Goal: Task Accomplishment & Management: Use online tool/utility

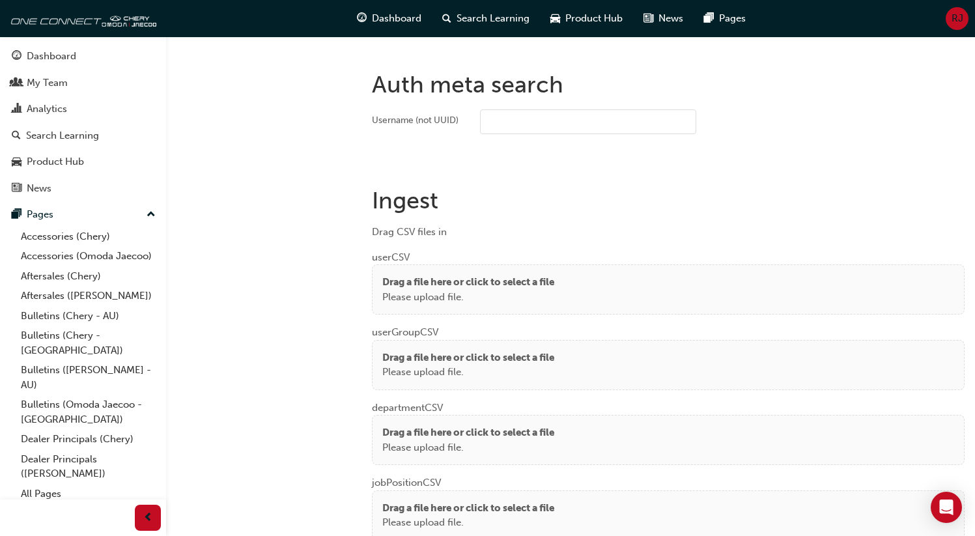
scroll to position [957, 0]
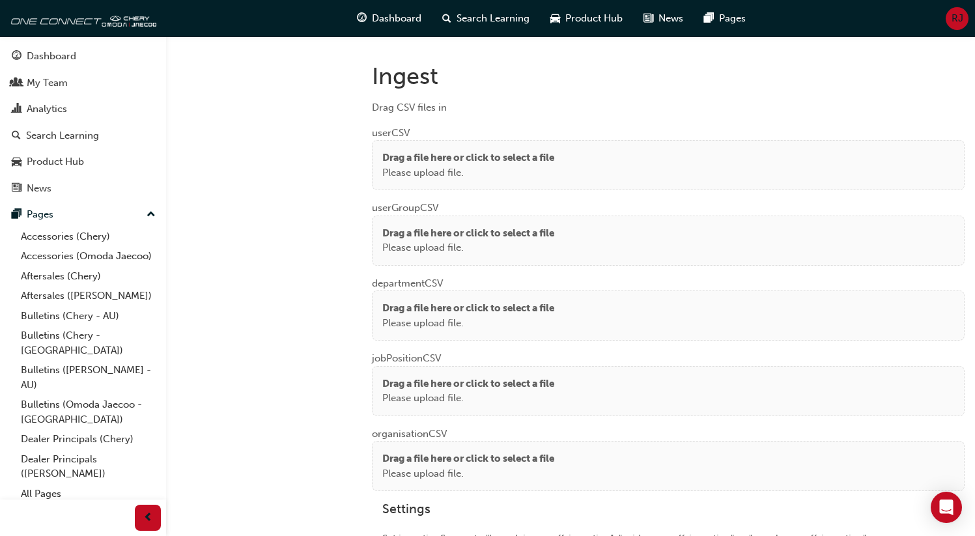
click at [675, 162] on div "Drag a file here or click to select a file Please upload file." at bounding box center [668, 164] width 572 height 29
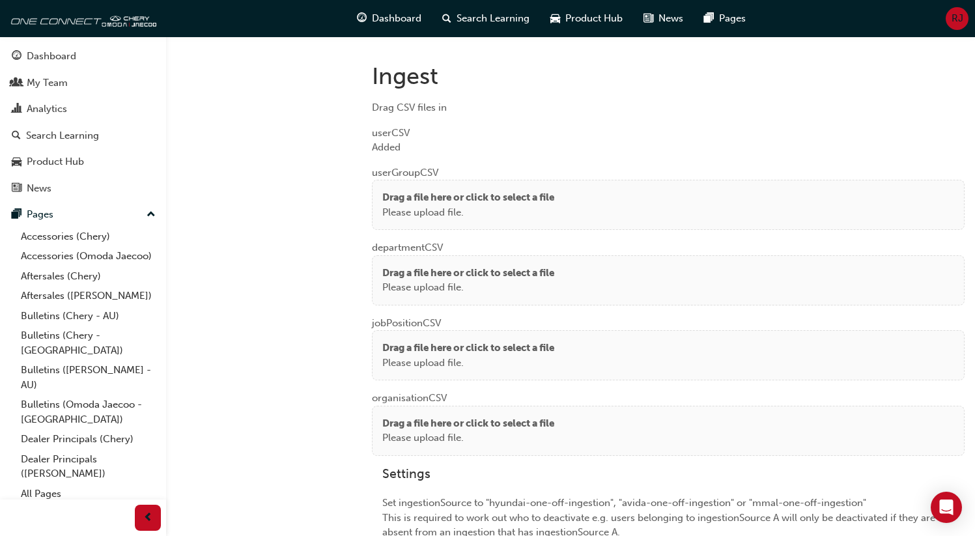
click at [401, 205] on p "Please upload file." at bounding box center [468, 212] width 172 height 15
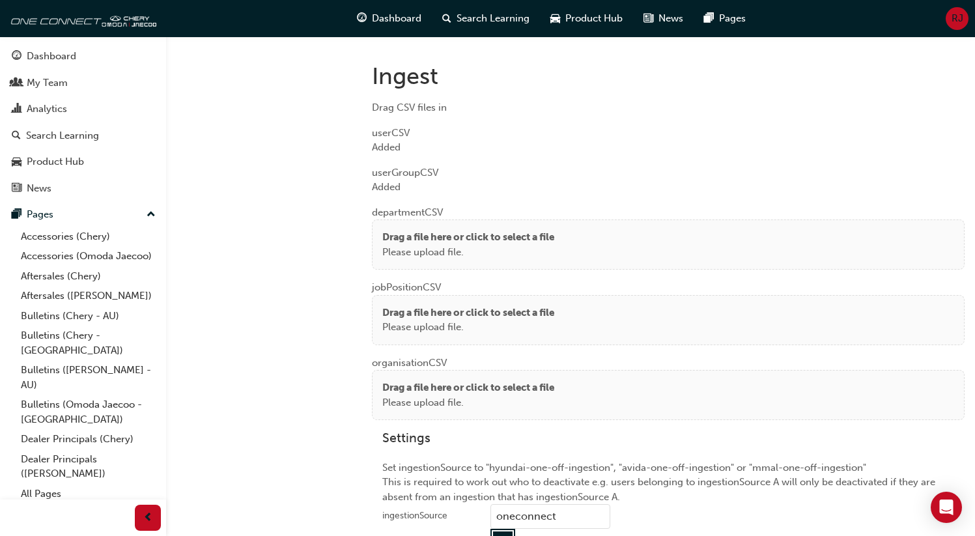
click at [409, 230] on p "Drag a file here or click to select a file" at bounding box center [468, 237] width 172 height 15
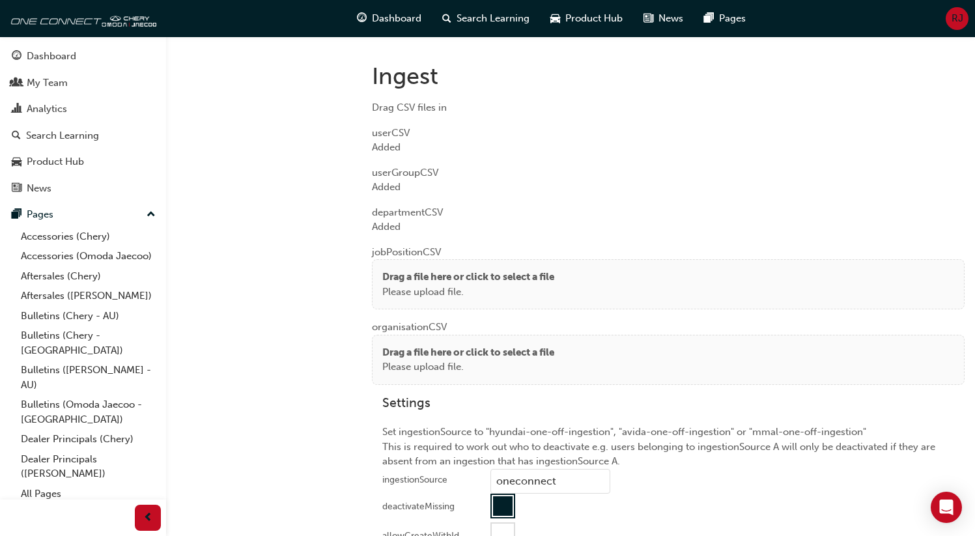
click at [460, 286] on p "Please upload file." at bounding box center [468, 292] width 172 height 15
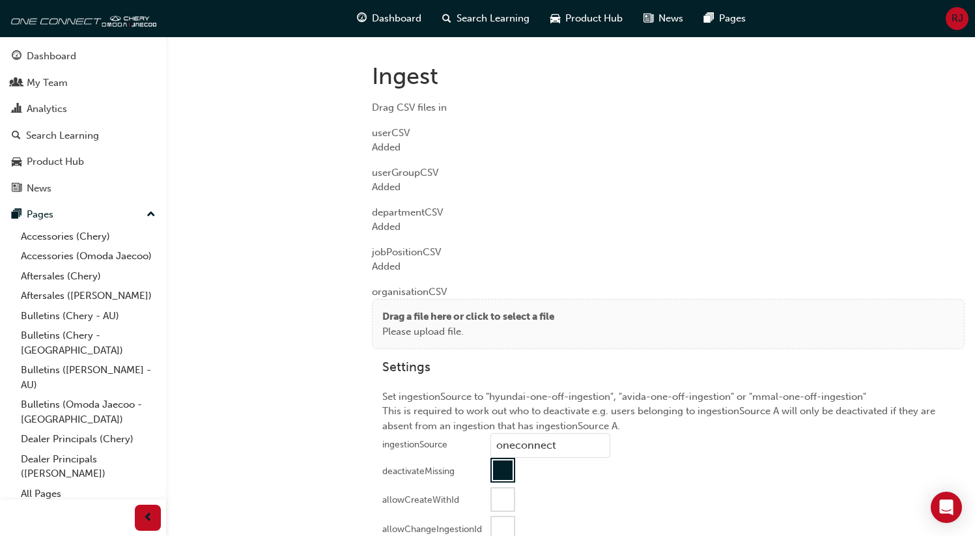
click at [407, 343] on div "Drag a file here or click to select a file Please upload file." at bounding box center [668, 324] width 593 height 50
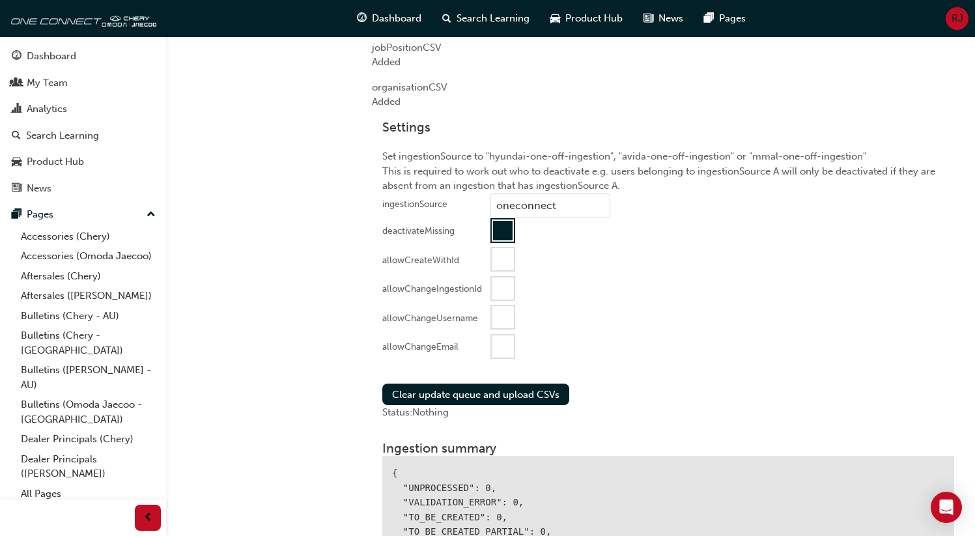
scroll to position [1316, 0]
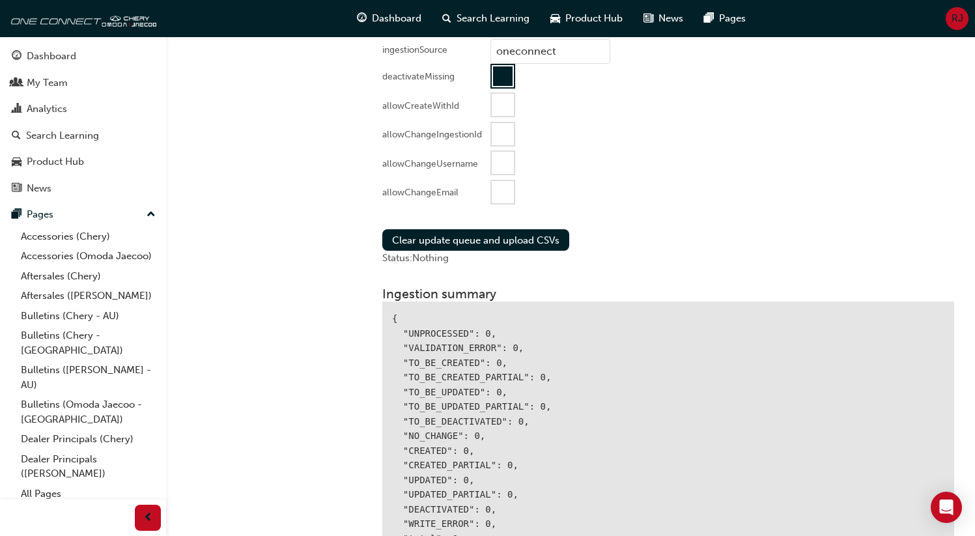
click at [501, 190] on div at bounding box center [503, 192] width 22 height 22
click at [468, 236] on button "Clear update queue and upload CSVs" at bounding box center [475, 239] width 187 height 21
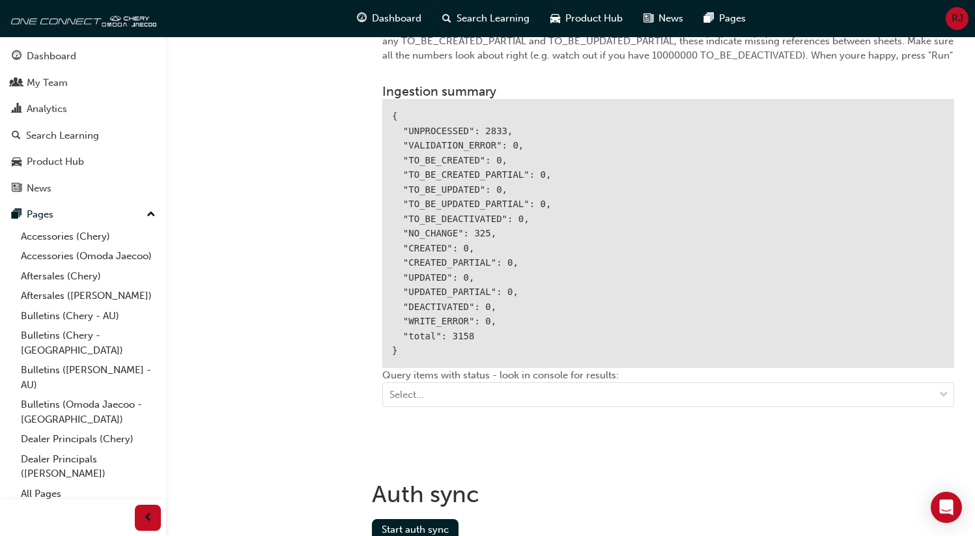
scroll to position [1547, 0]
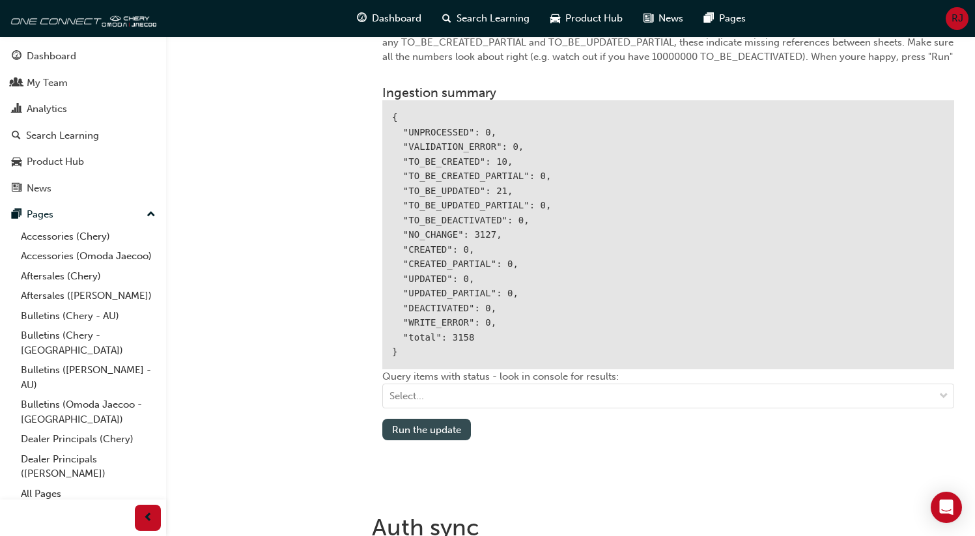
click at [408, 423] on button "Run the update" at bounding box center [426, 429] width 89 height 21
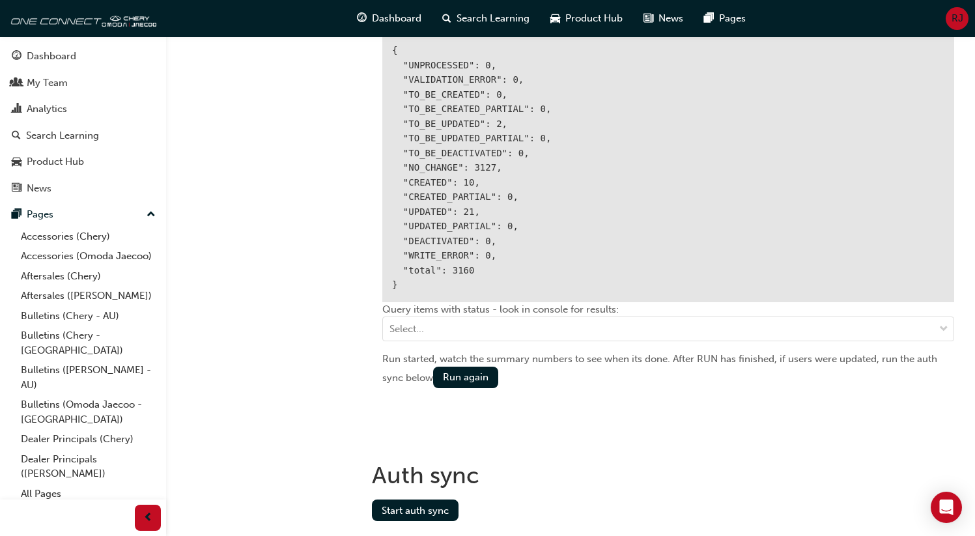
scroll to position [1631, 0]
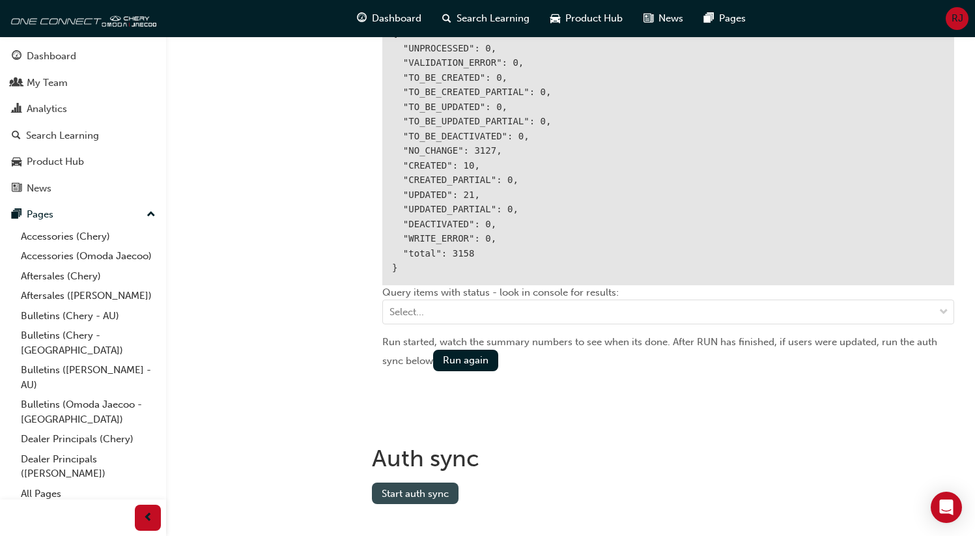
click at [391, 486] on button "Start auth sync" at bounding box center [415, 493] width 87 height 21
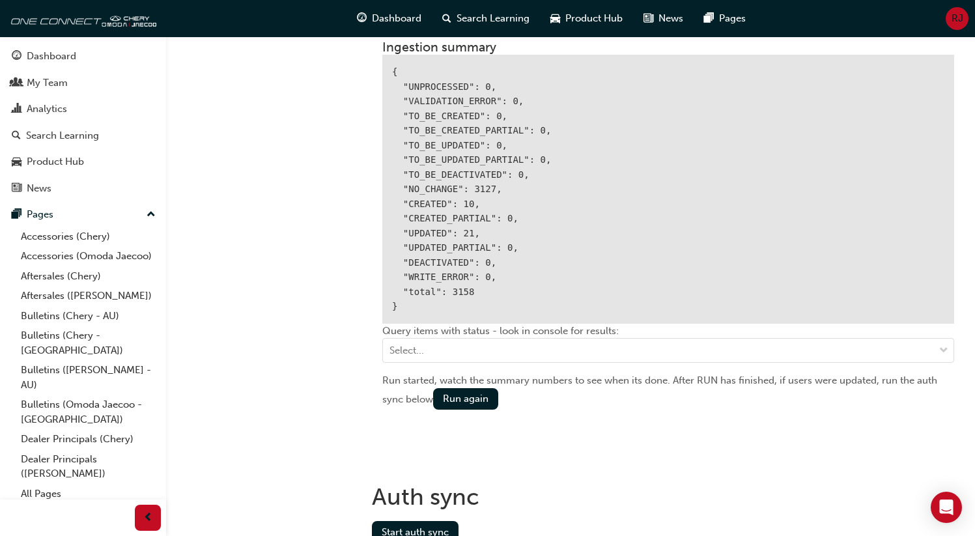
scroll to position [1663, 0]
